Goal: Task Accomplishment & Management: Manage account settings

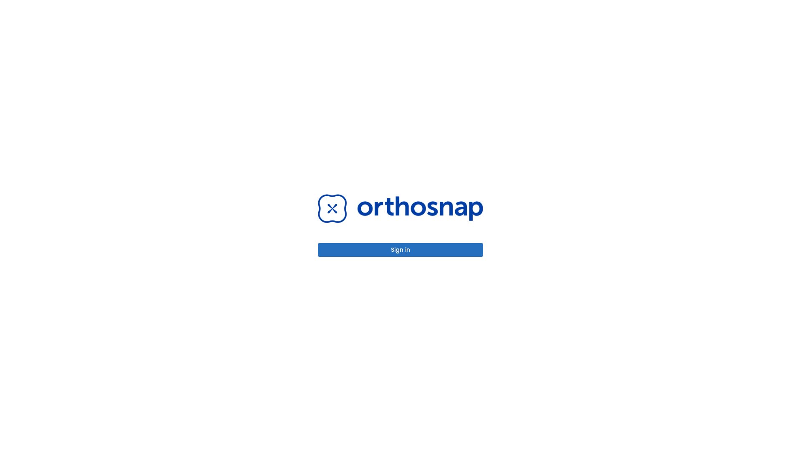
click at [401, 249] on button "Sign in" at bounding box center [400, 250] width 165 height 14
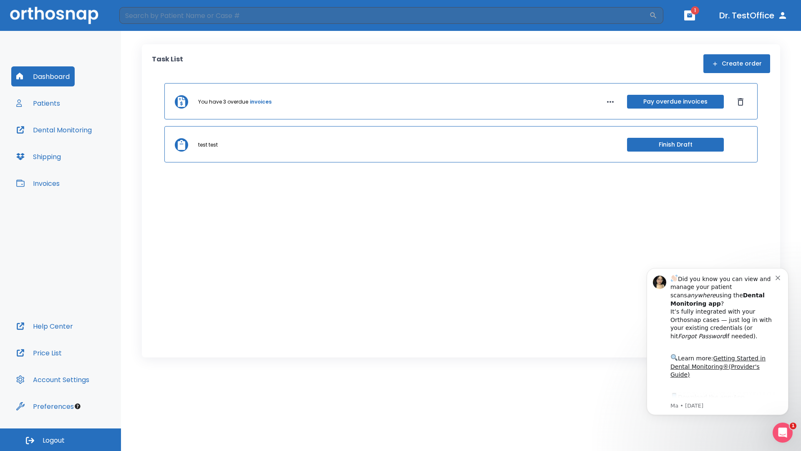
click at [60, 439] on span "Logout" at bounding box center [54, 440] width 22 height 9
